Goal: Check status: Check status

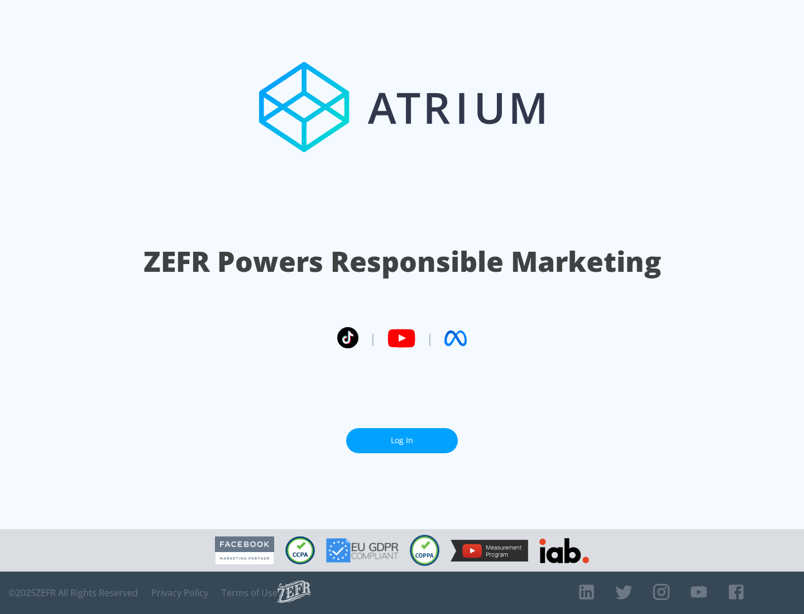
click at [402, 436] on link "Log In" at bounding box center [402, 440] width 112 height 25
